Goal: Task Accomplishment & Management: Manage account settings

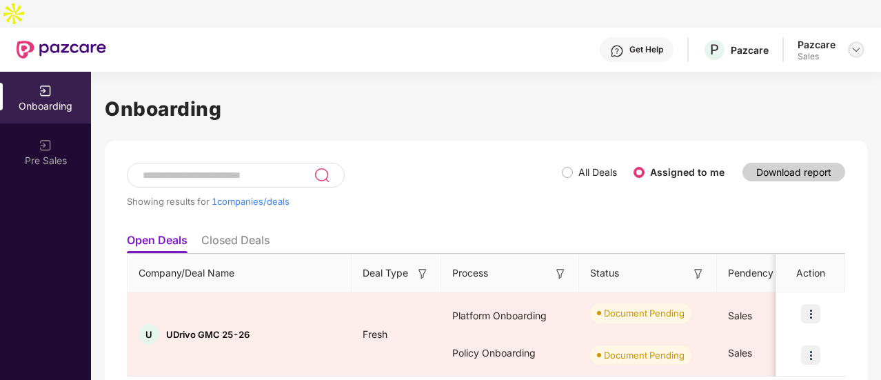
click at [859, 44] on img at bounding box center [856, 49] width 11 height 11
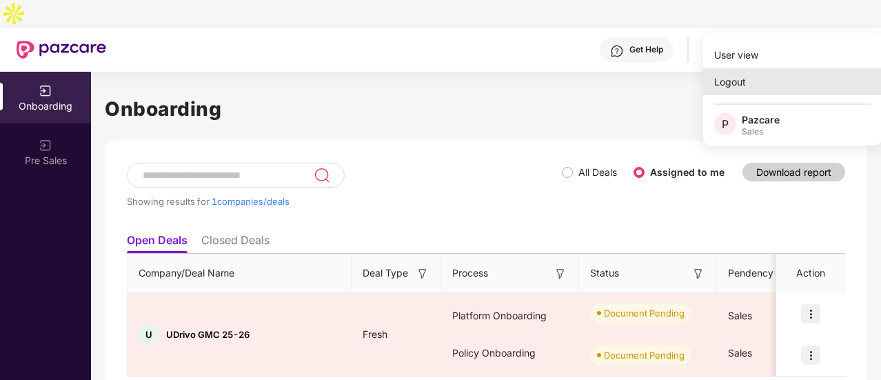
click at [760, 77] on div "Logout" at bounding box center [792, 81] width 179 height 27
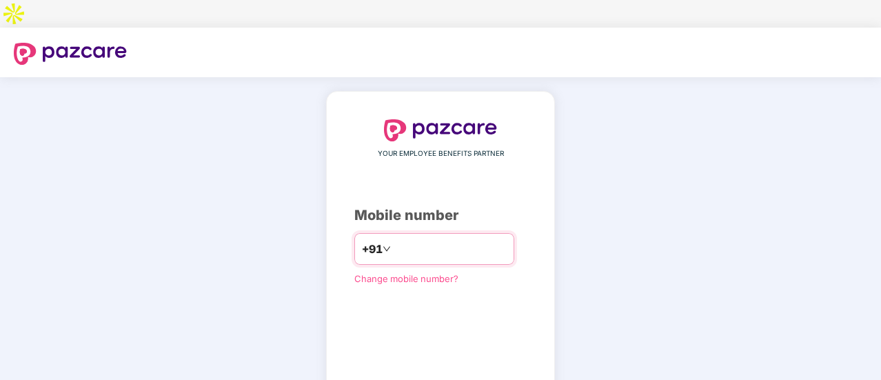
click at [394, 238] on input "number" at bounding box center [450, 249] width 113 height 22
type input "**********"
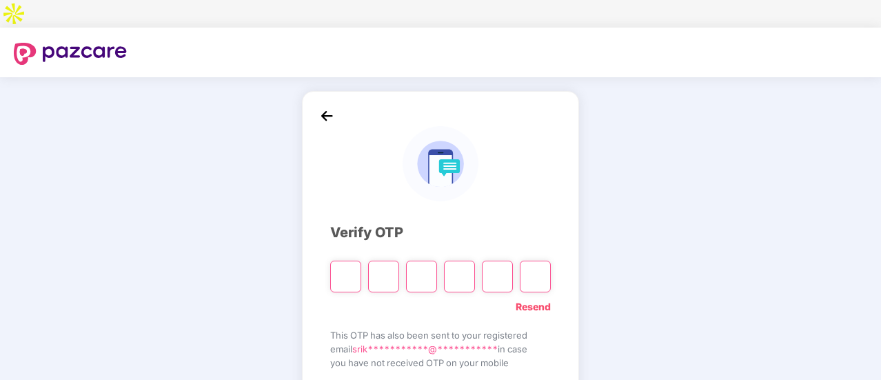
type input "*"
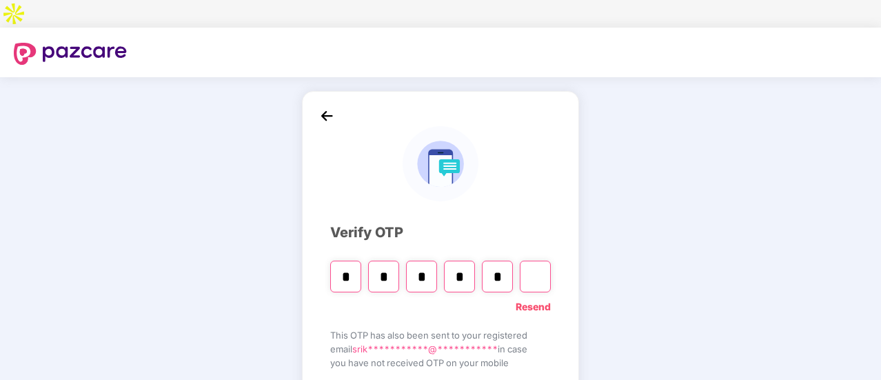
type input "*"
